Goal: Task Accomplishment & Management: Complete application form

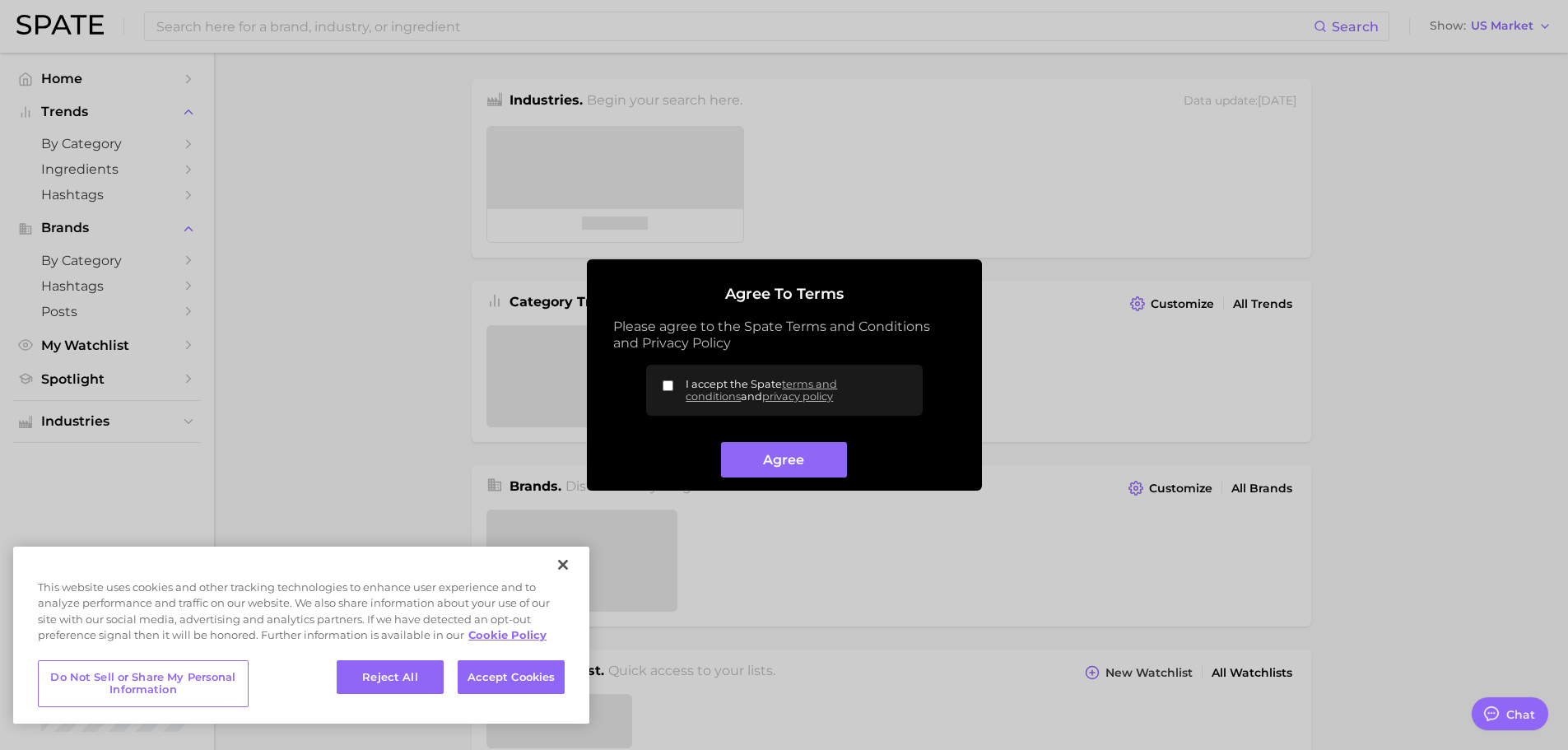
type textarea "x"
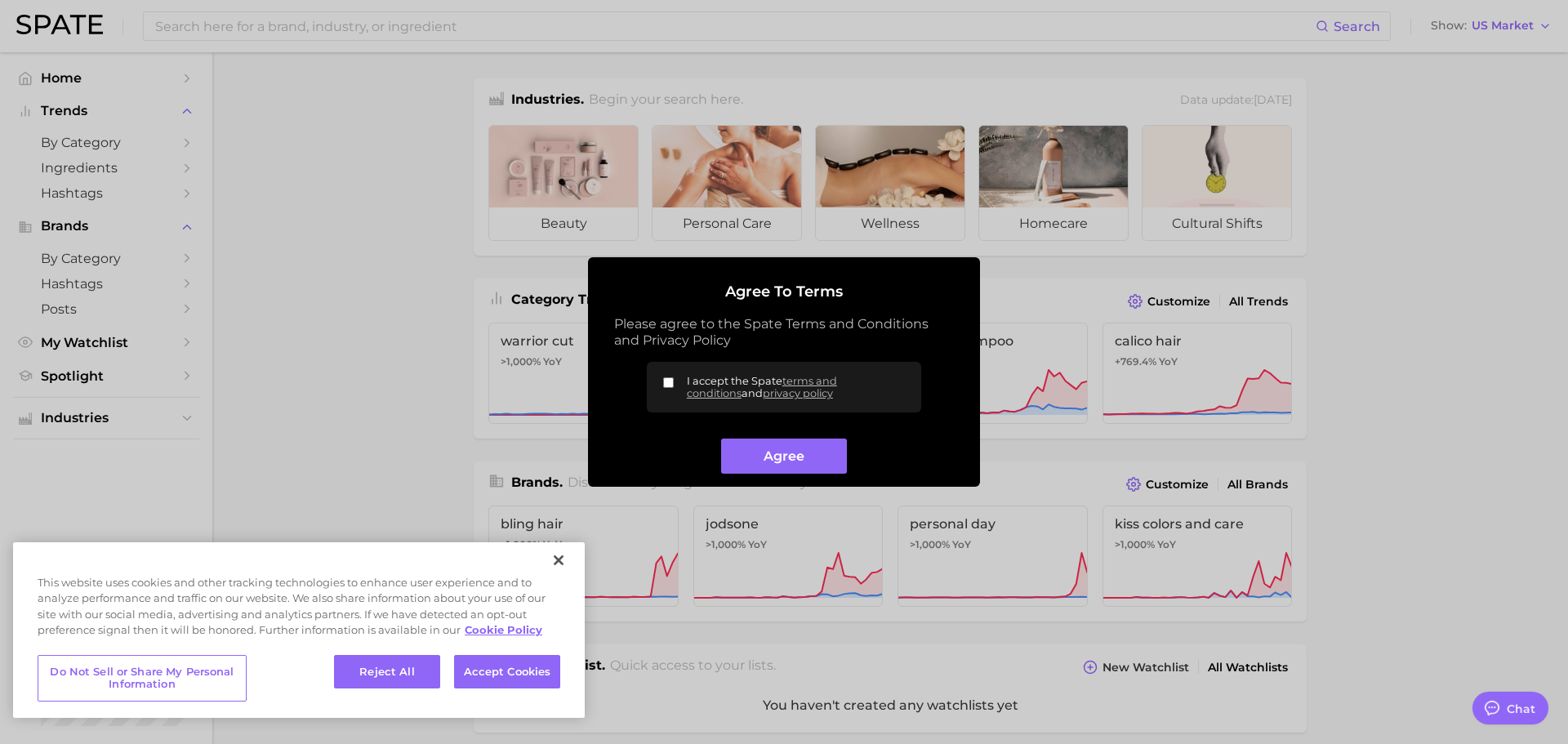
click at [674, 382] on label "I accept the Spate terms and conditions and privacy policy" at bounding box center [783, 387] width 275 height 51
click at [674, 382] on input "I accept the Spate terms and conditions and privacy policy" at bounding box center [668, 382] width 11 height 11
checkbox input "true"
click at [783, 457] on button "Agree" at bounding box center [783, 456] width 125 height 35
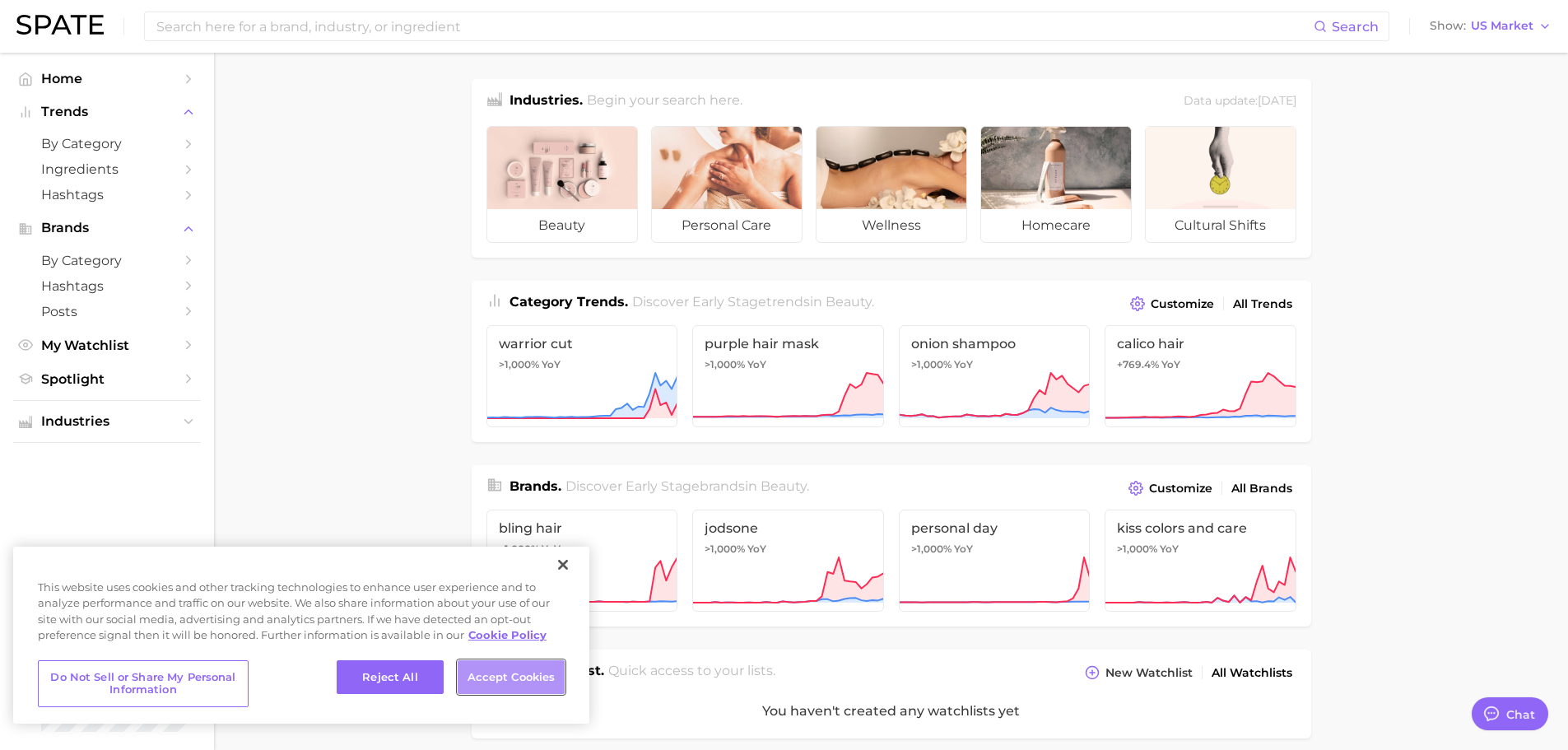
click at [553, 676] on button "Accept Cookies" at bounding box center [511, 676] width 107 height 34
